Goal: Task Accomplishment & Management: Use online tool/utility

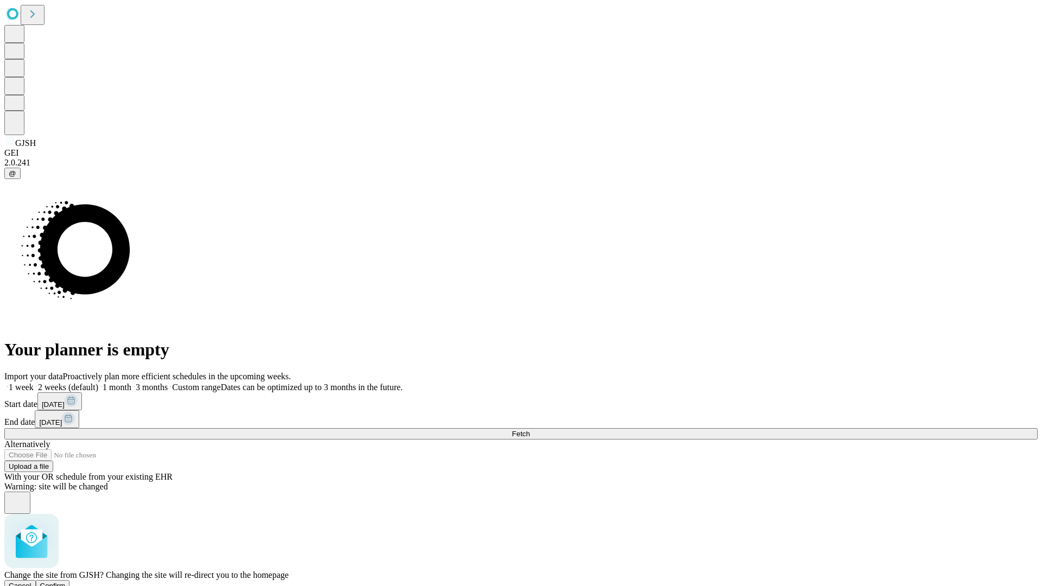
click at [66, 582] on span "Confirm" at bounding box center [53, 586] width 26 height 8
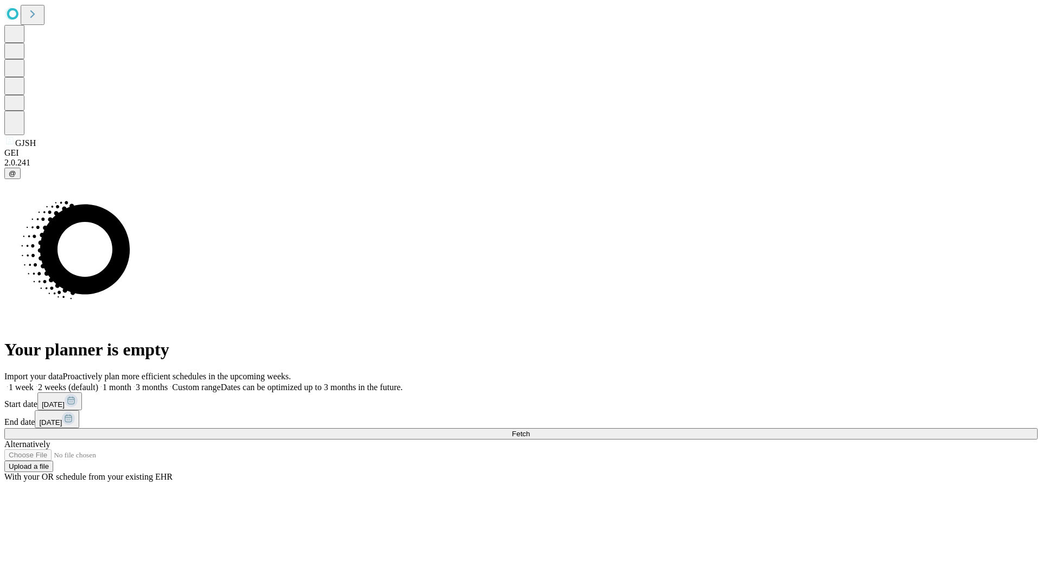
click at [98, 383] on label "2 weeks (default)" at bounding box center [66, 387] width 65 height 9
click at [530, 430] on span "Fetch" at bounding box center [521, 434] width 18 height 8
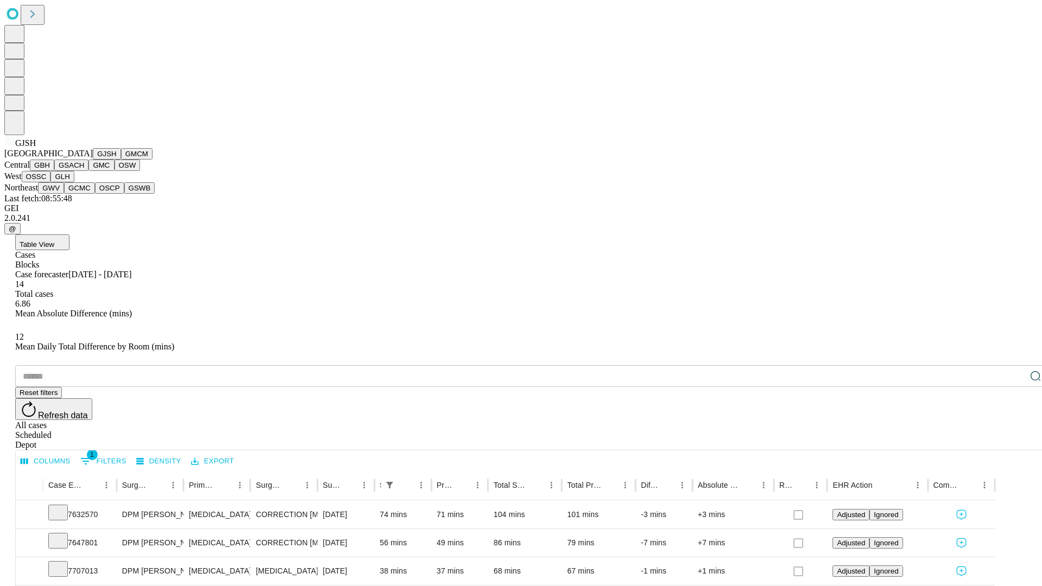
click at [121, 160] on button "GMCM" at bounding box center [136, 153] width 31 height 11
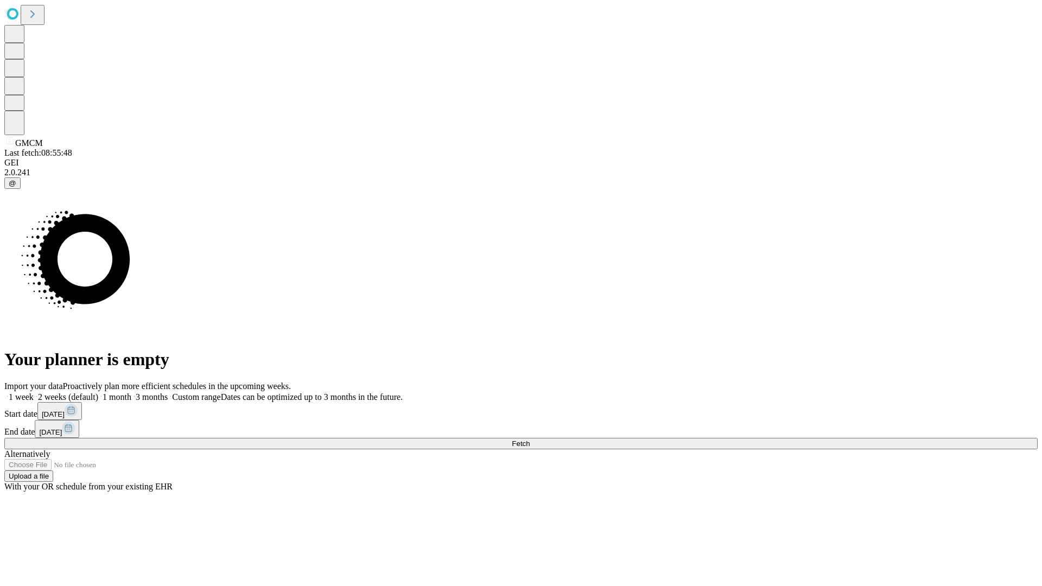
click at [98, 392] on label "2 weeks (default)" at bounding box center [66, 396] width 65 height 9
click at [530, 440] on span "Fetch" at bounding box center [521, 444] width 18 height 8
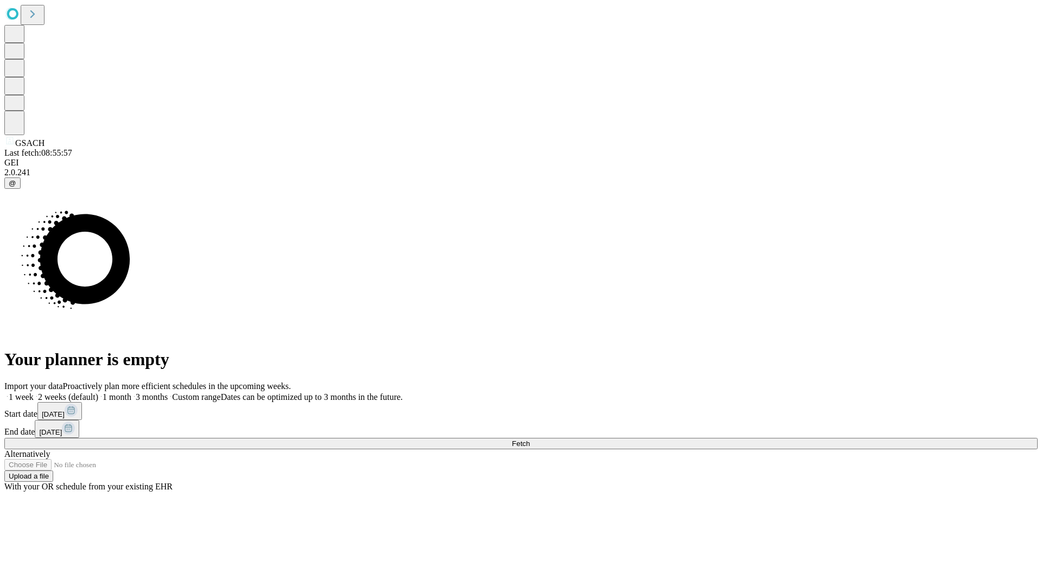
click at [530, 440] on span "Fetch" at bounding box center [521, 444] width 18 height 8
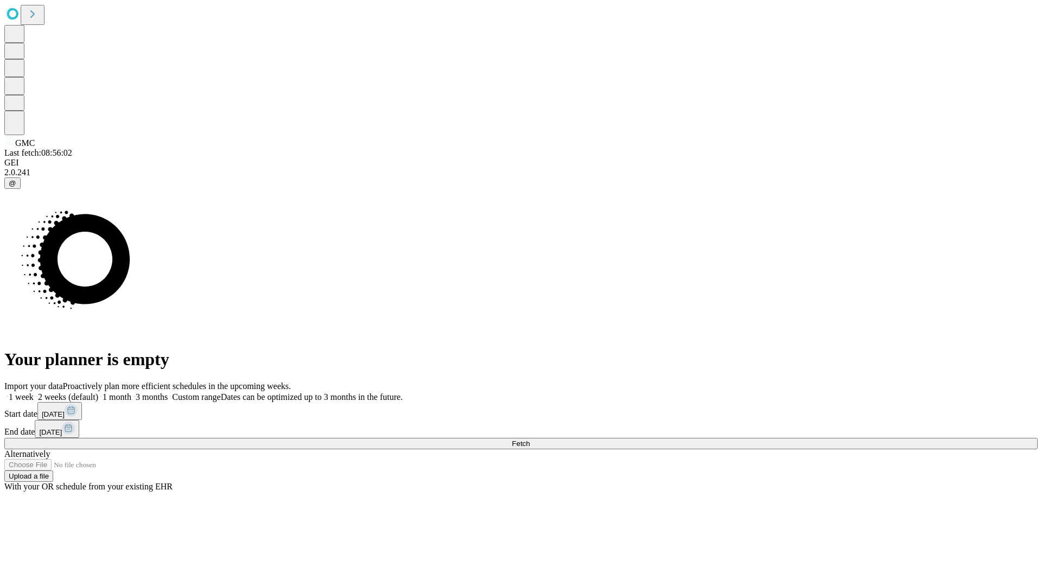
click at [98, 392] on label "2 weeks (default)" at bounding box center [66, 396] width 65 height 9
click at [530, 440] on span "Fetch" at bounding box center [521, 444] width 18 height 8
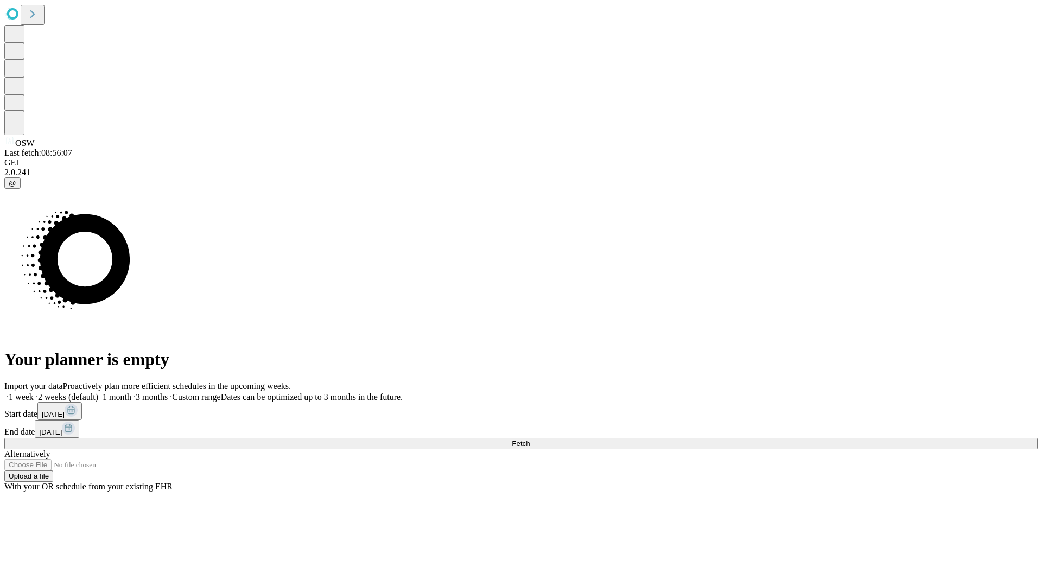
click at [98, 392] on label "2 weeks (default)" at bounding box center [66, 396] width 65 height 9
click at [530, 440] on span "Fetch" at bounding box center [521, 444] width 18 height 8
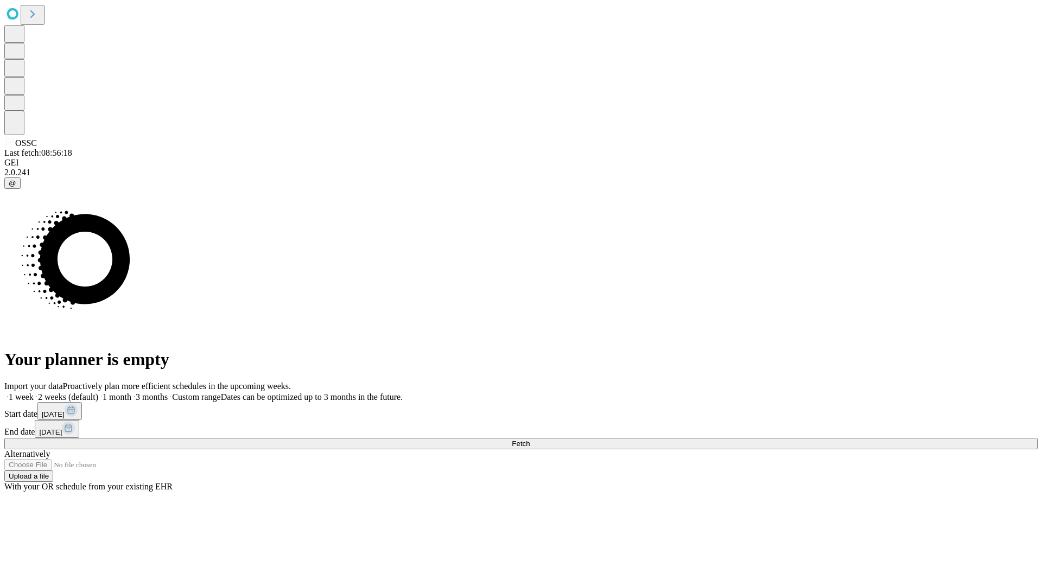
click at [98, 392] on label "2 weeks (default)" at bounding box center [66, 396] width 65 height 9
click at [530, 440] on span "Fetch" at bounding box center [521, 444] width 18 height 8
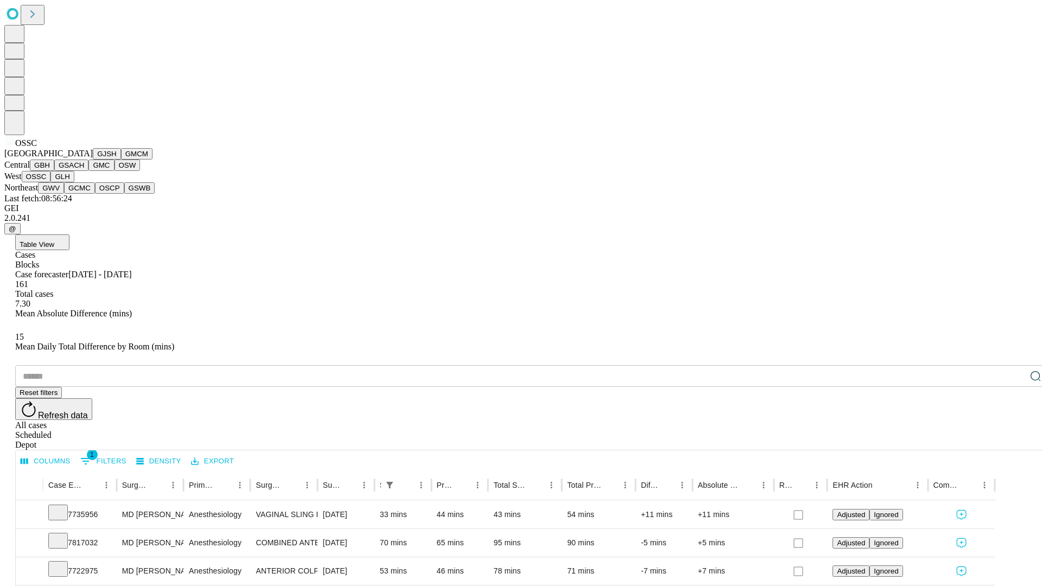
click at [74, 182] on button "GLH" at bounding box center [61, 176] width 23 height 11
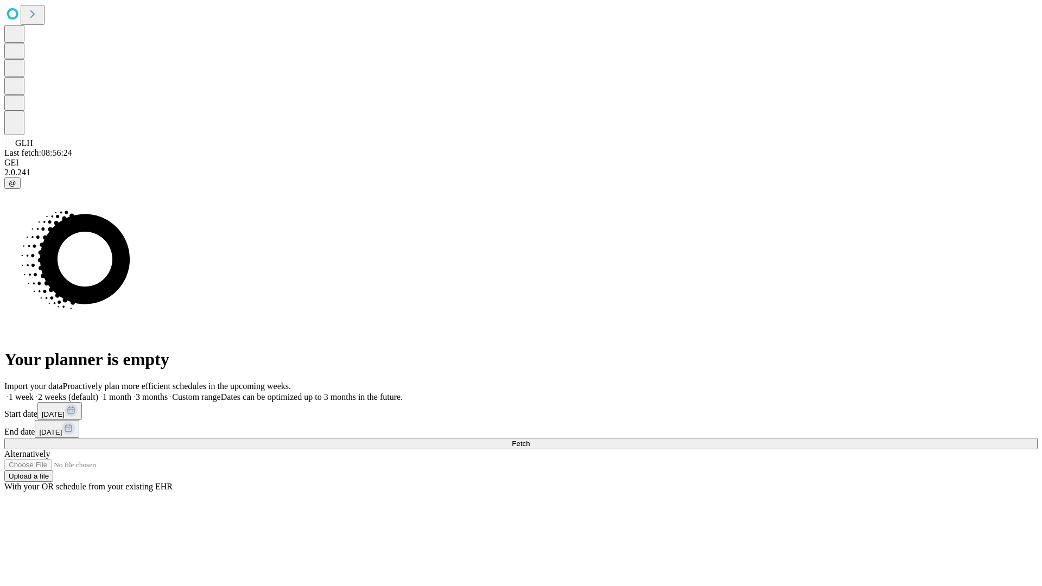
click at [98, 392] on label "2 weeks (default)" at bounding box center [66, 396] width 65 height 9
click at [530, 440] on span "Fetch" at bounding box center [521, 444] width 18 height 8
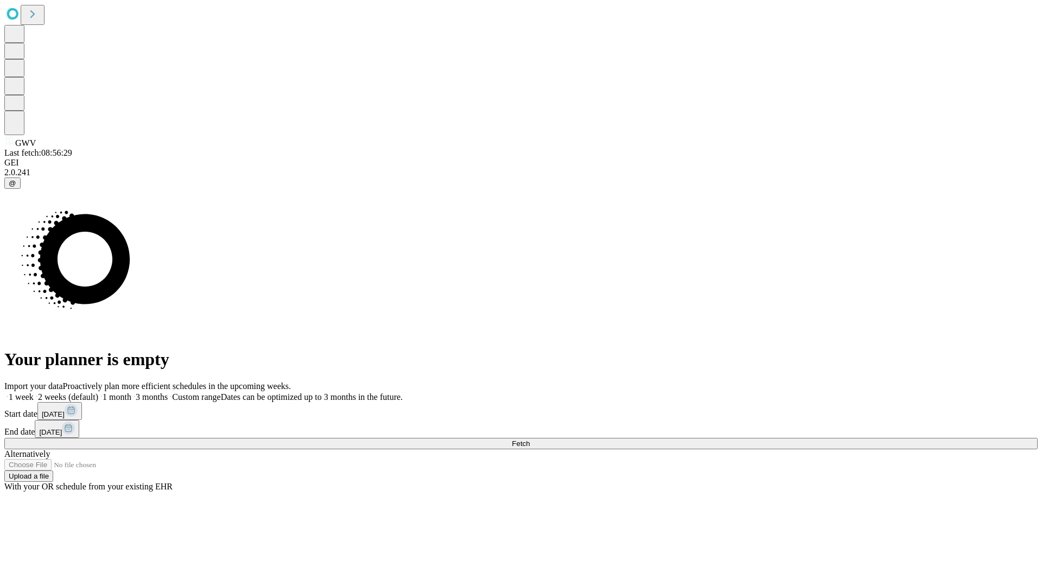
click at [530, 440] on span "Fetch" at bounding box center [521, 444] width 18 height 8
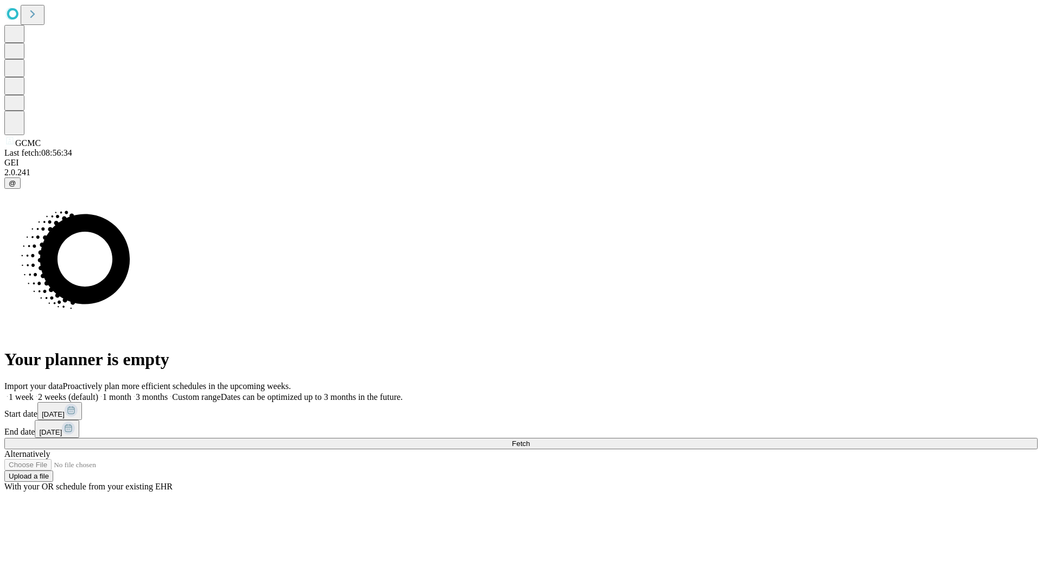
click at [530, 440] on span "Fetch" at bounding box center [521, 444] width 18 height 8
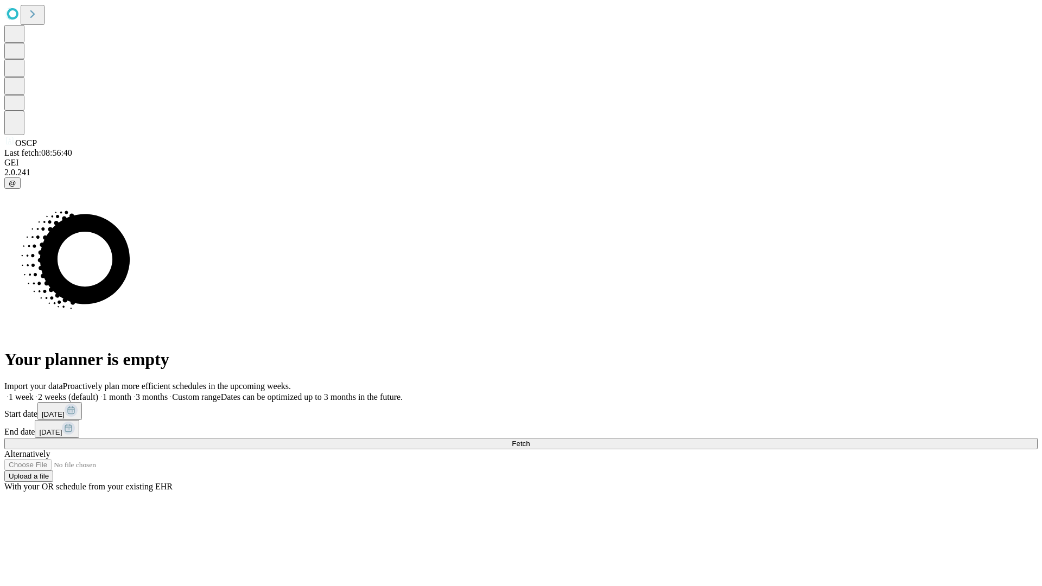
click at [530, 440] on span "Fetch" at bounding box center [521, 444] width 18 height 8
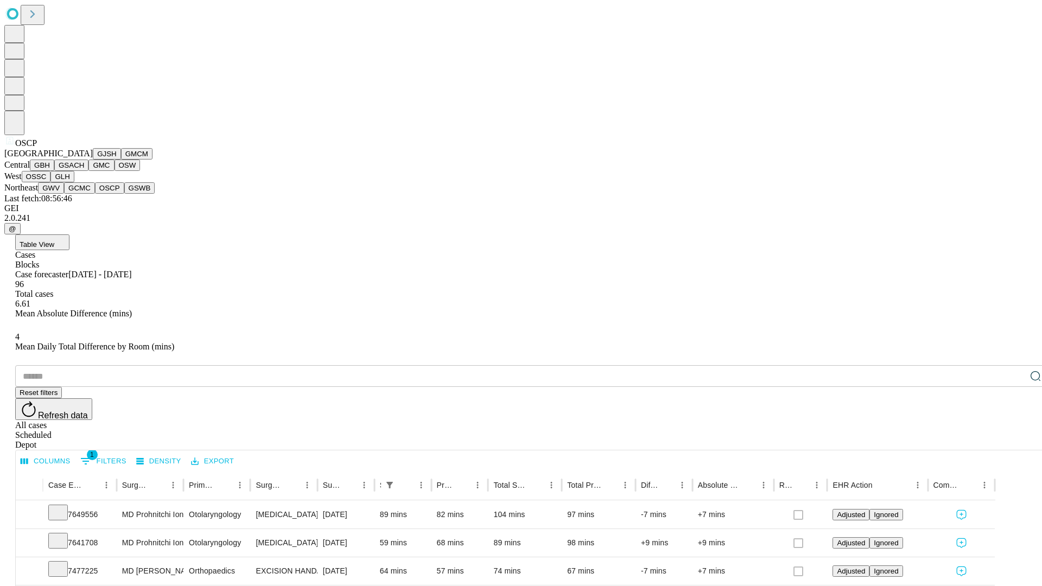
click at [124, 194] on button "GSWB" at bounding box center [139, 187] width 31 height 11
